Goal: Navigation & Orientation: Find specific page/section

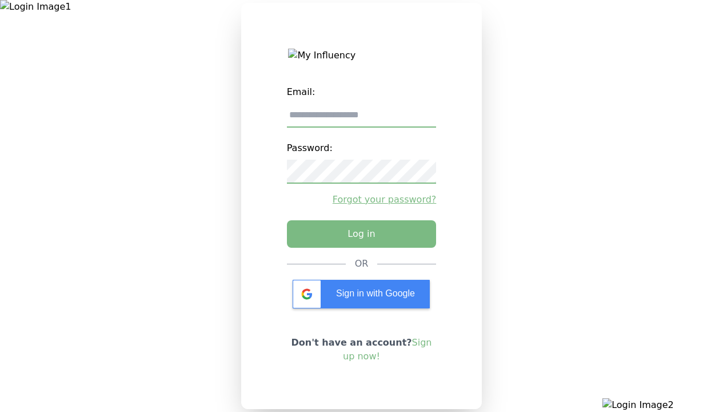
click at [361, 119] on input "email" at bounding box center [362, 115] width 150 height 24
type input "**********"
